Goal: Task Accomplishment & Management: Complete application form

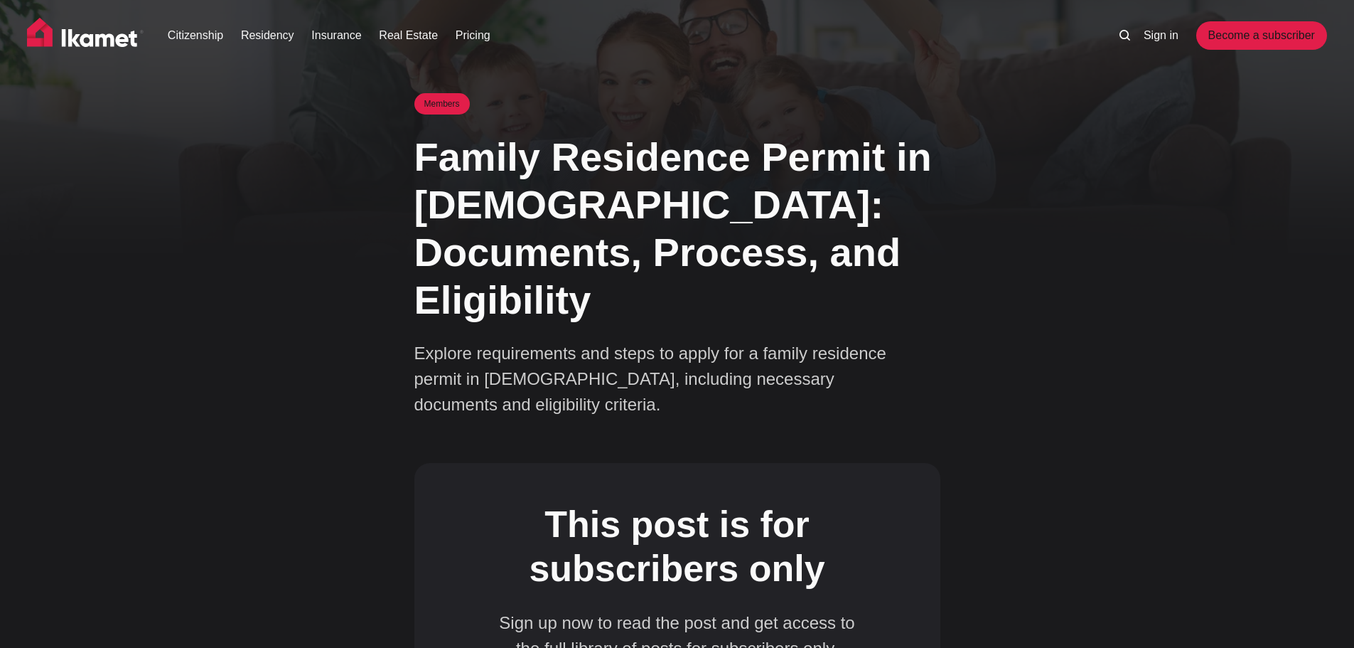
scroll to position [284, 0]
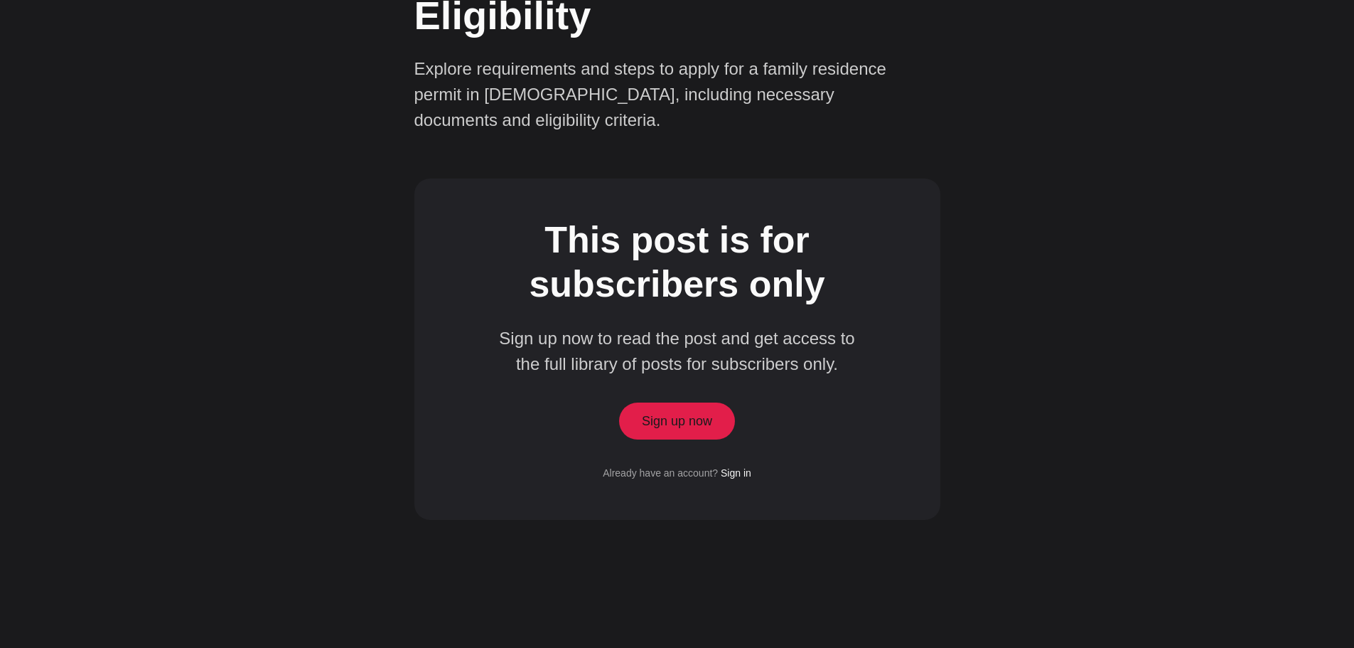
click at [658, 402] on link "Sign up now" at bounding box center [677, 420] width 117 height 37
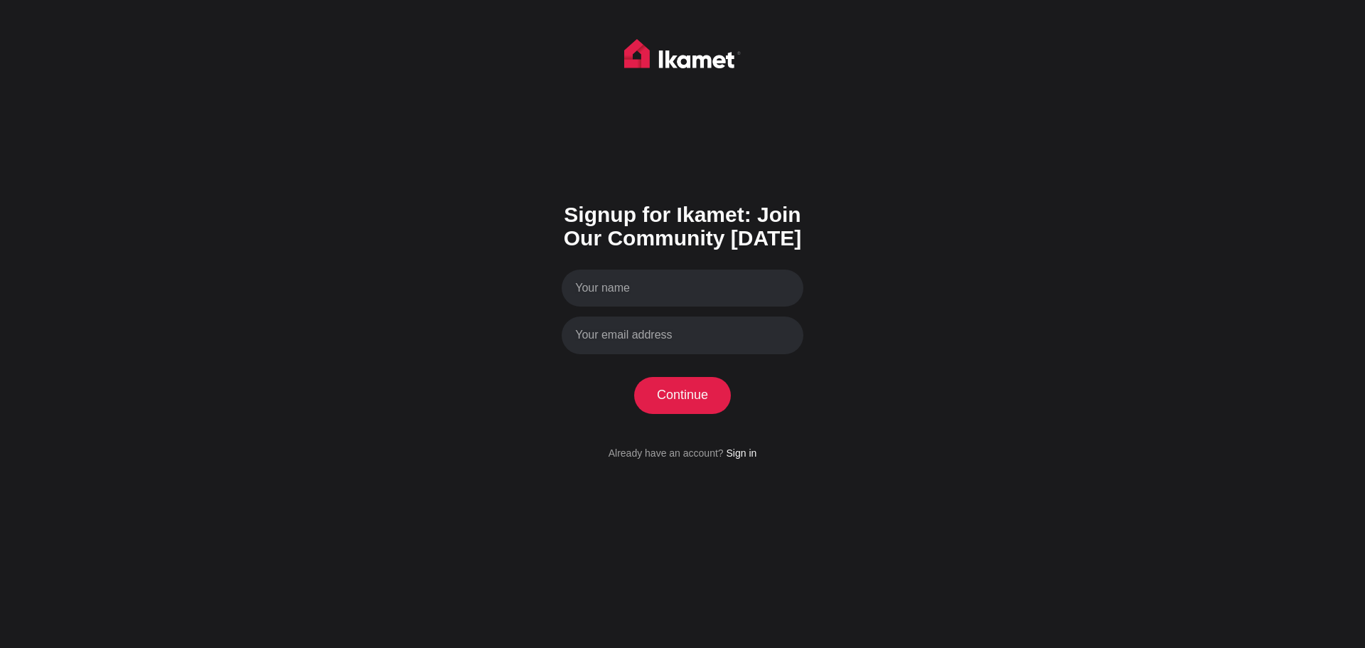
click at [682, 266] on form "Signup for Ikamet: Join Our Community [DATE] Continue Processing your applicati…" at bounding box center [683, 322] width 242 height 278
click at [678, 284] on input "Your name" at bounding box center [683, 288] width 242 height 38
type input "[PERSON_NAME]"
type input "[EMAIL_ADDRESS][DOMAIN_NAME]"
click at [634, 377] on button "Continue" at bounding box center [682, 395] width 97 height 37
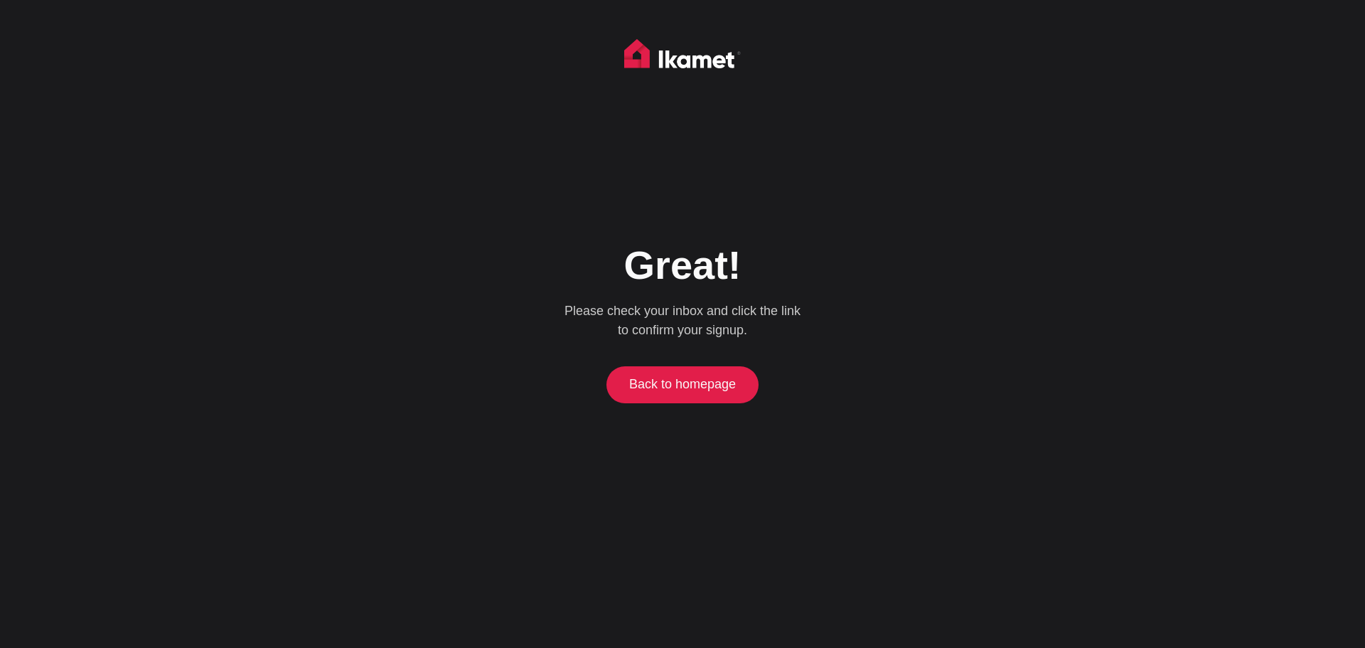
click at [646, 390] on link "Back to homepage" at bounding box center [682, 384] width 153 height 37
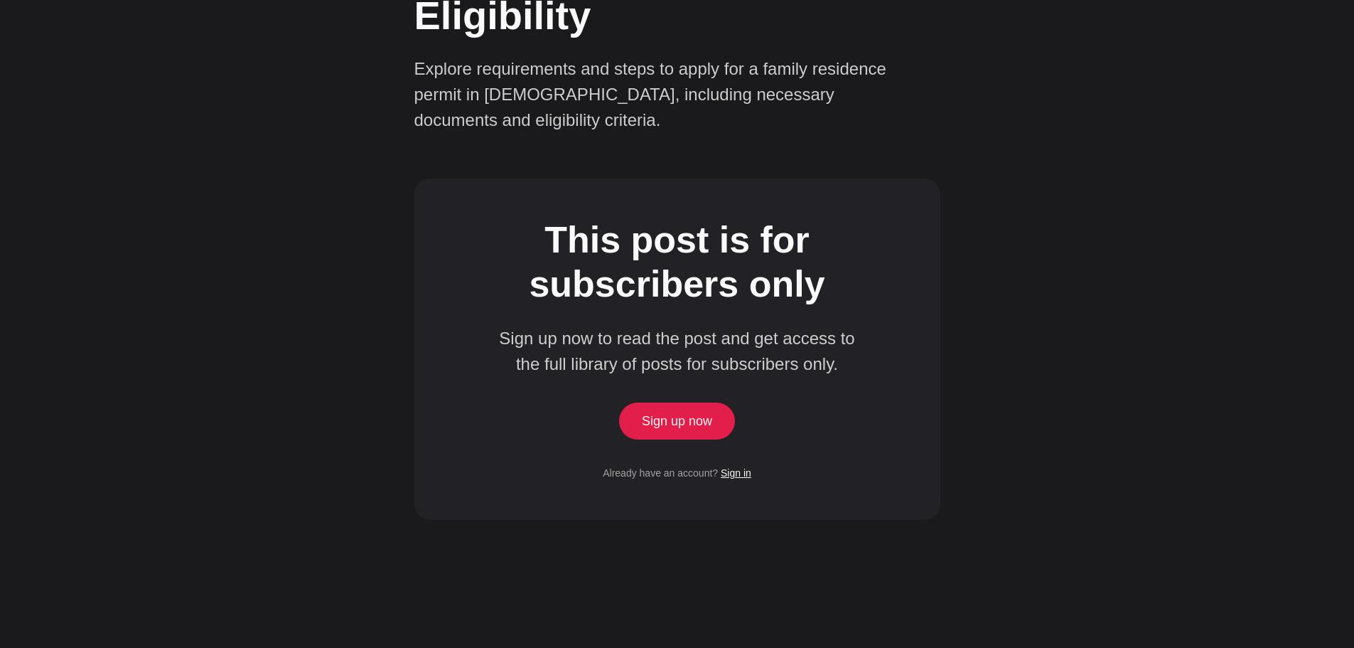
click at [745, 467] on link "Sign in" at bounding box center [736, 472] width 31 height 11
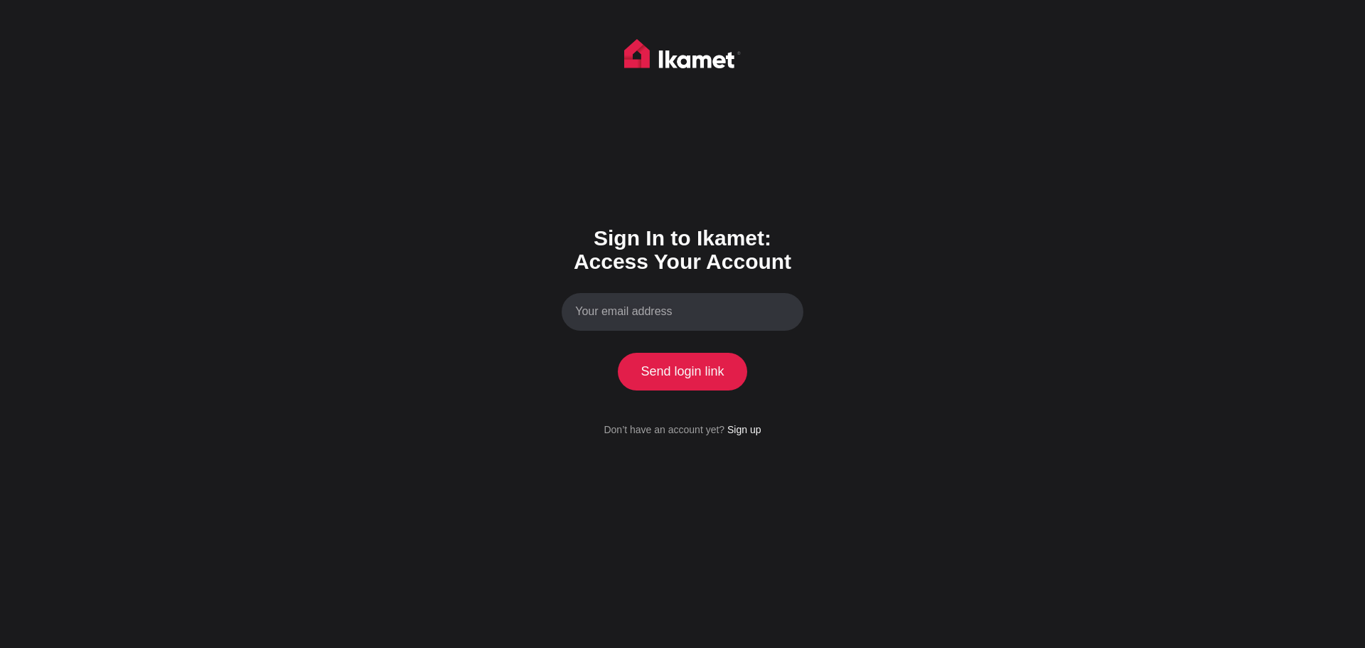
click at [643, 301] on input "Your email address" at bounding box center [683, 312] width 242 height 38
type input "[EMAIL_ADDRESS][DOMAIN_NAME]"
click at [618, 353] on button "Send login link" at bounding box center [682, 371] width 129 height 37
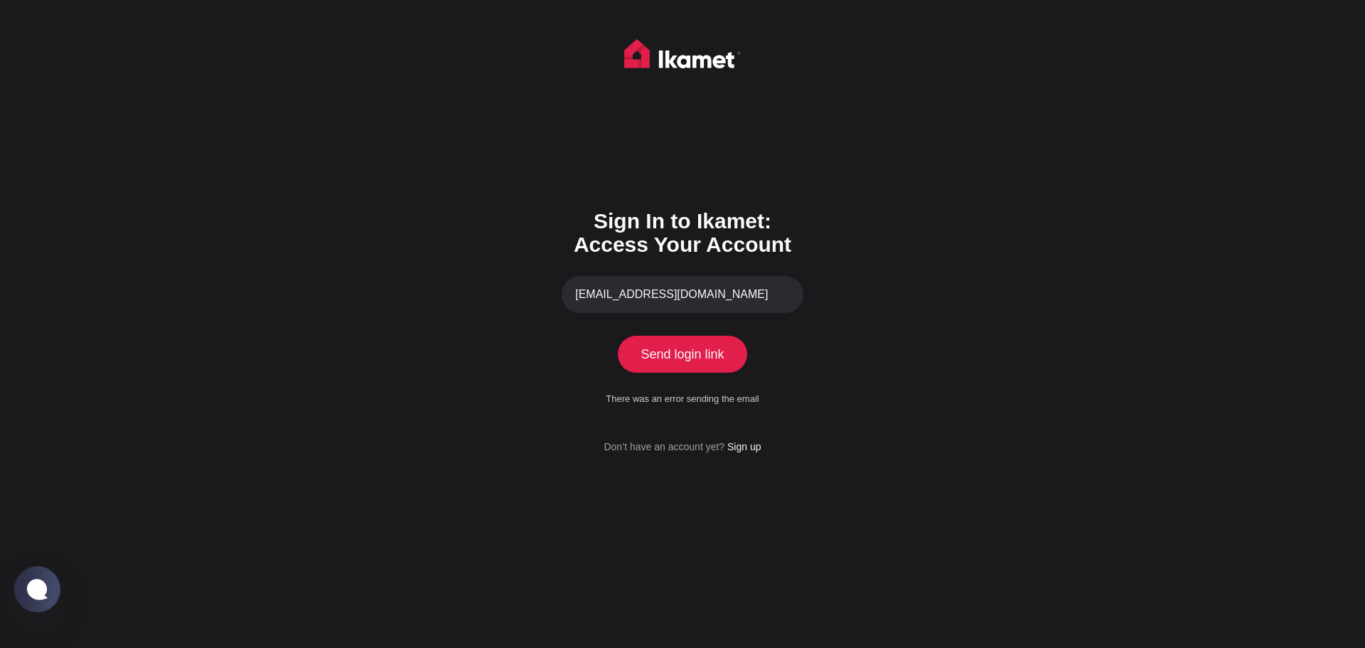
click at [547, 390] on div "Sign In to Ikamet: Access Your Account deanbigley@live.com Send login link Proc…" at bounding box center [682, 324] width 1365 height 648
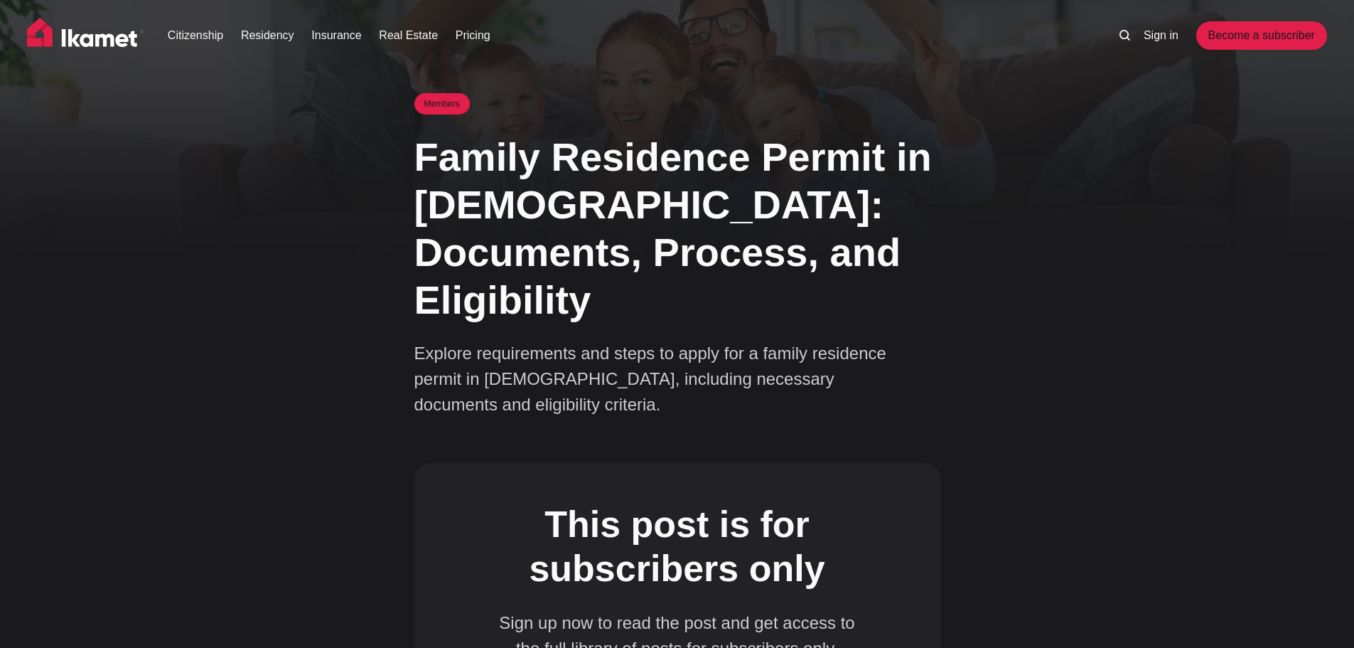
scroll to position [284, 0]
